Goal: Information Seeking & Learning: Learn about a topic

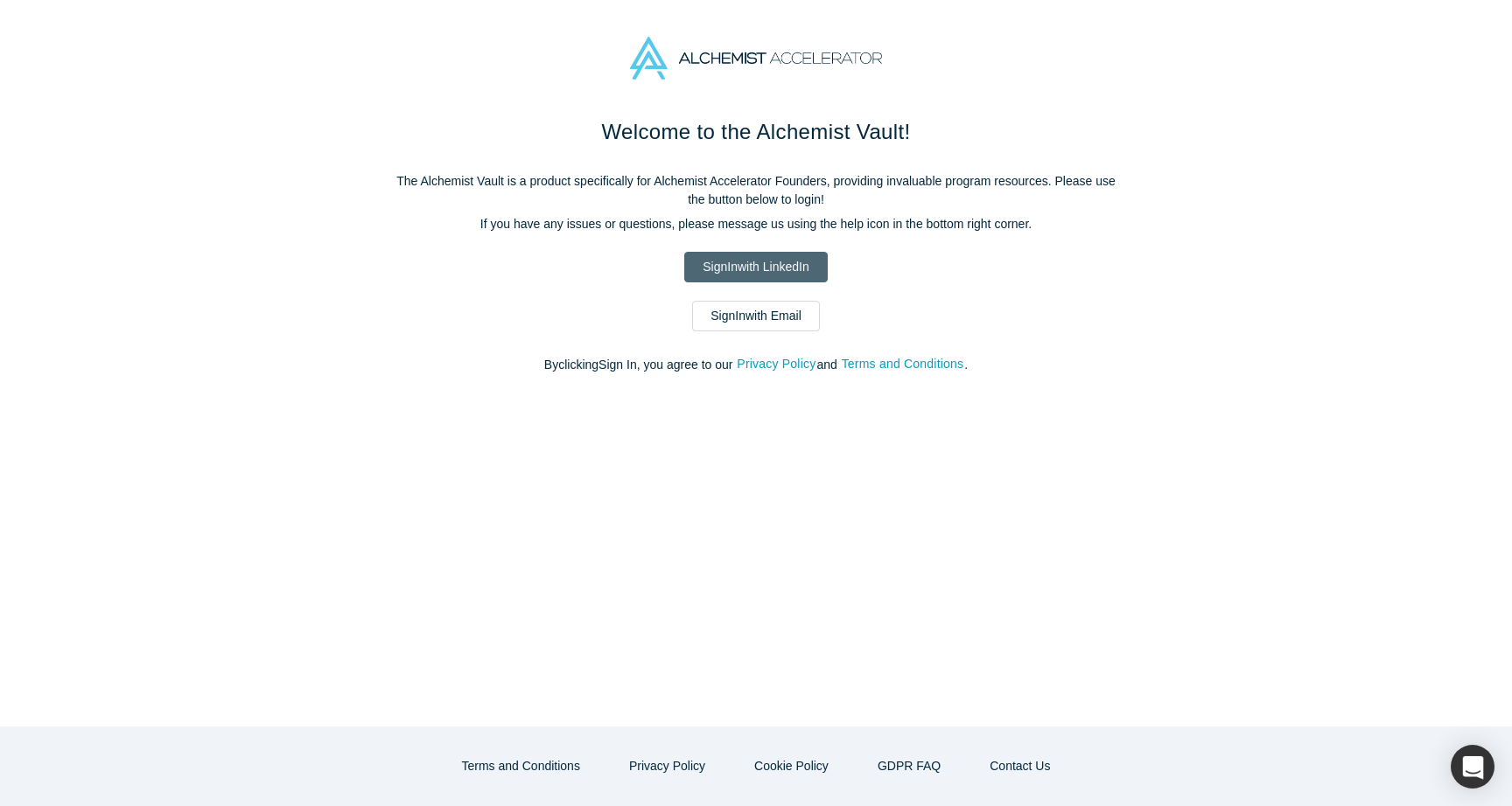
click at [756, 273] on link "Sign In with LinkedIn" at bounding box center [755, 266] width 142 height 31
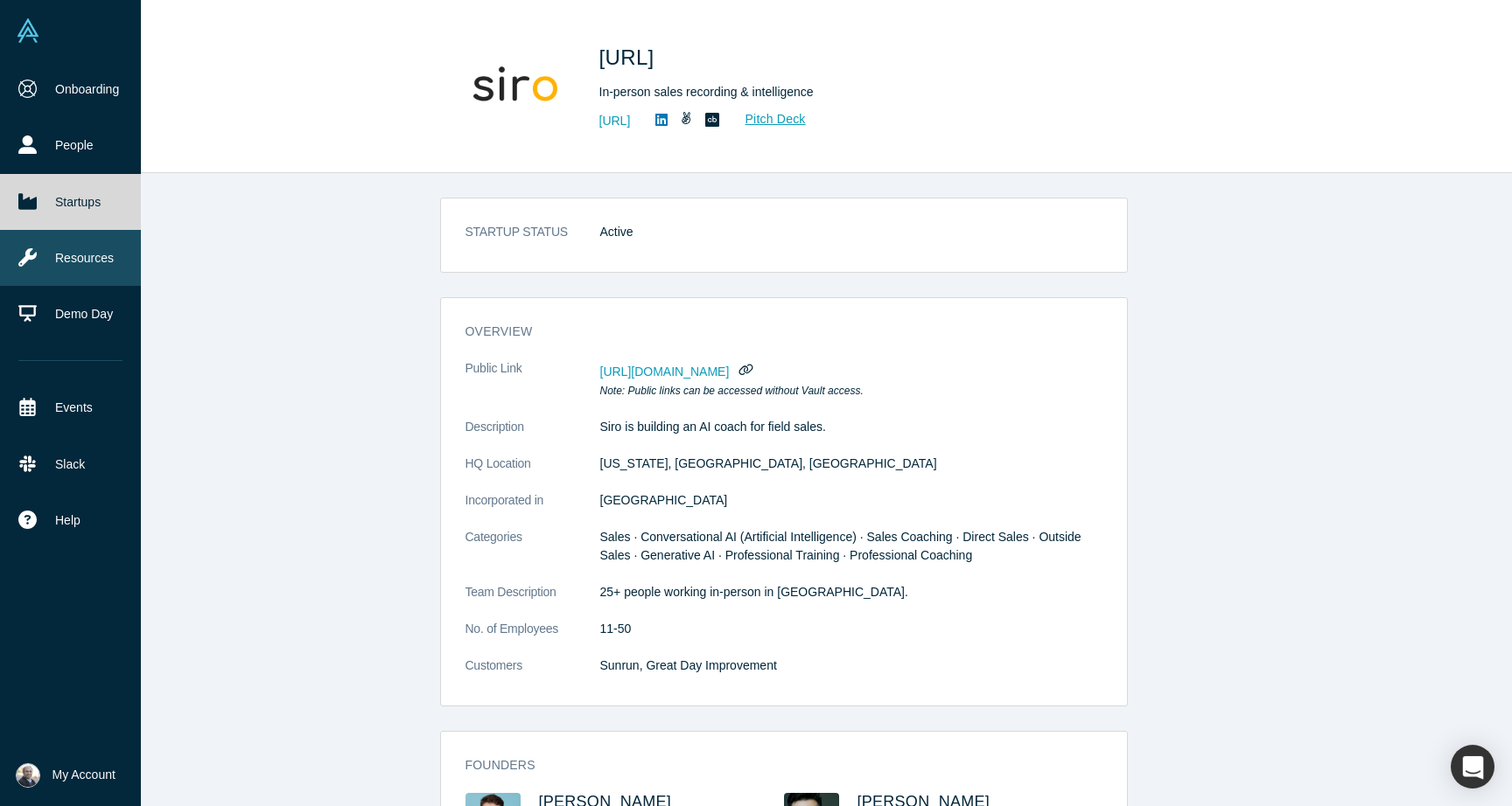
click at [77, 252] on link "Resources" at bounding box center [71, 257] width 141 height 56
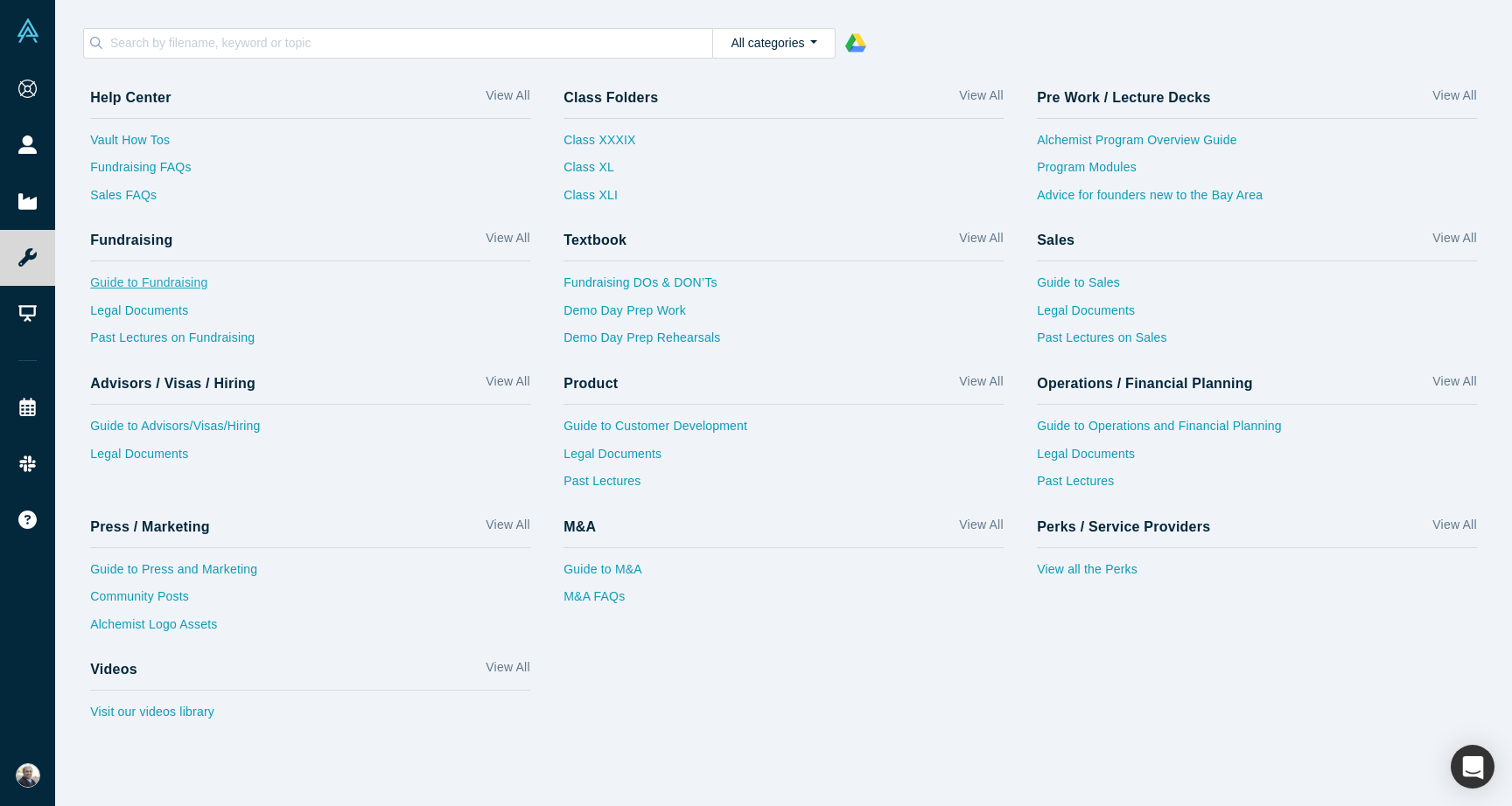
click at [185, 283] on link "Guide to Fundraising" at bounding box center [310, 287] width 440 height 28
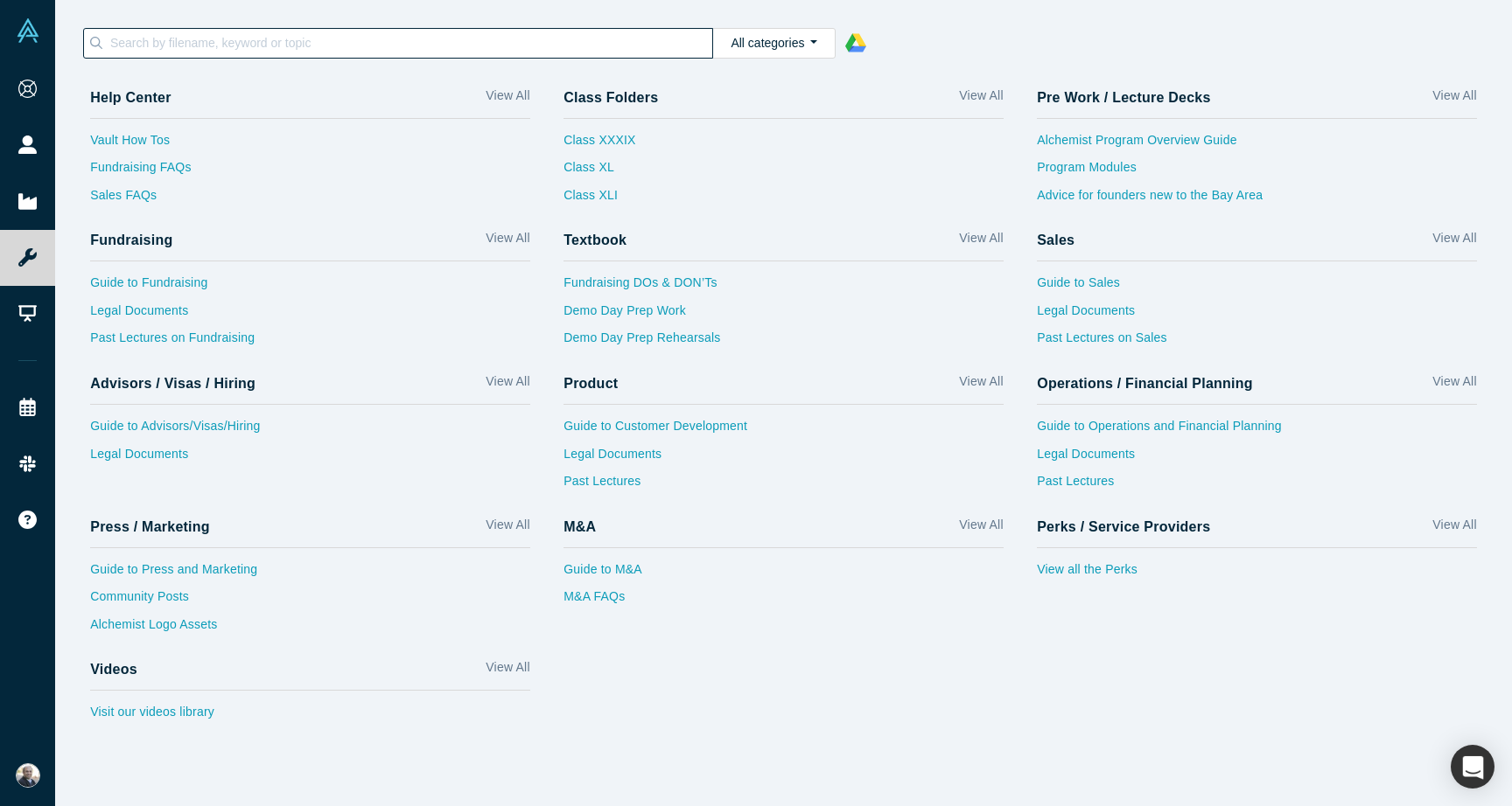
click at [230, 47] on input at bounding box center [411, 43] width 604 height 23
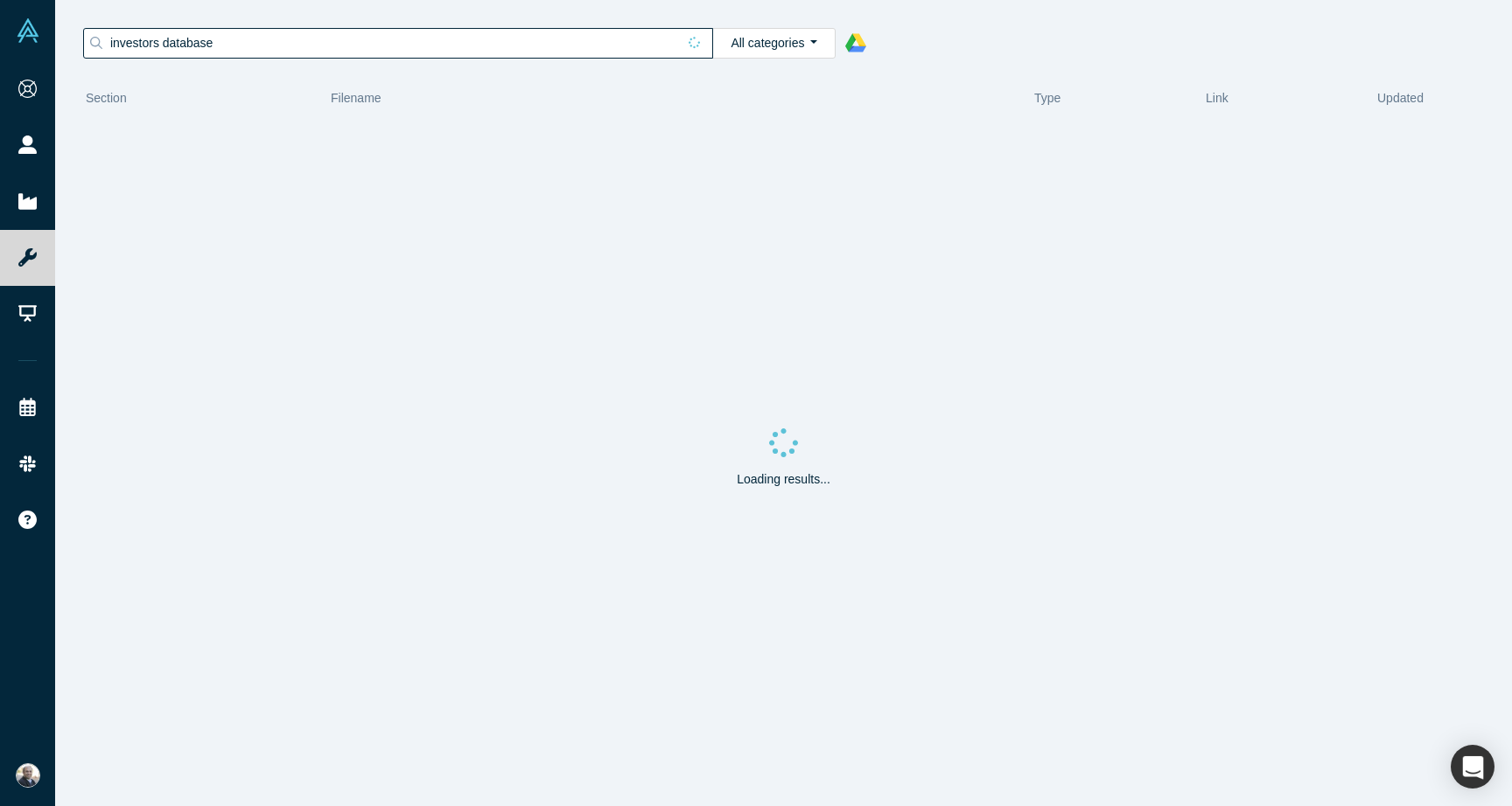
type input "investors database"
